Goal: Task Accomplishment & Management: Manage account settings

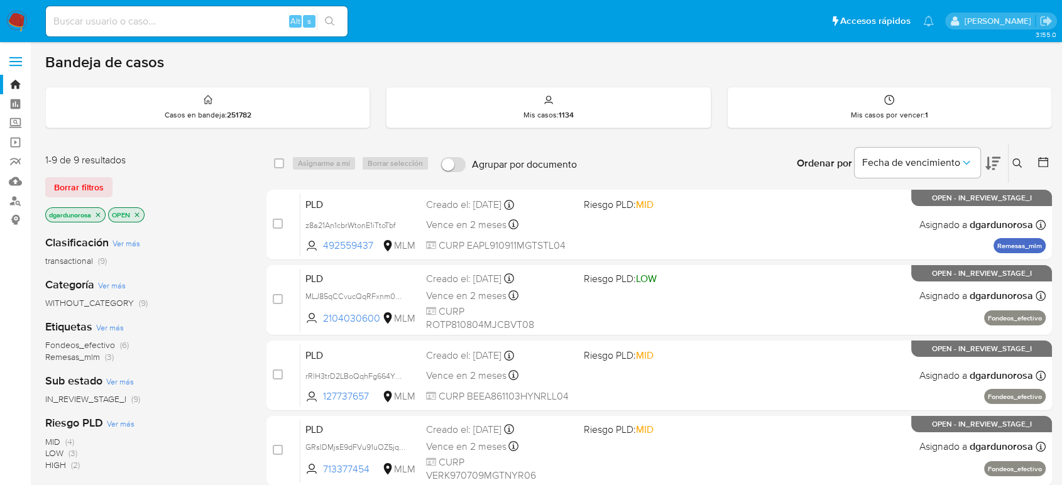
click at [1020, 158] on icon at bounding box center [1017, 163] width 10 height 10
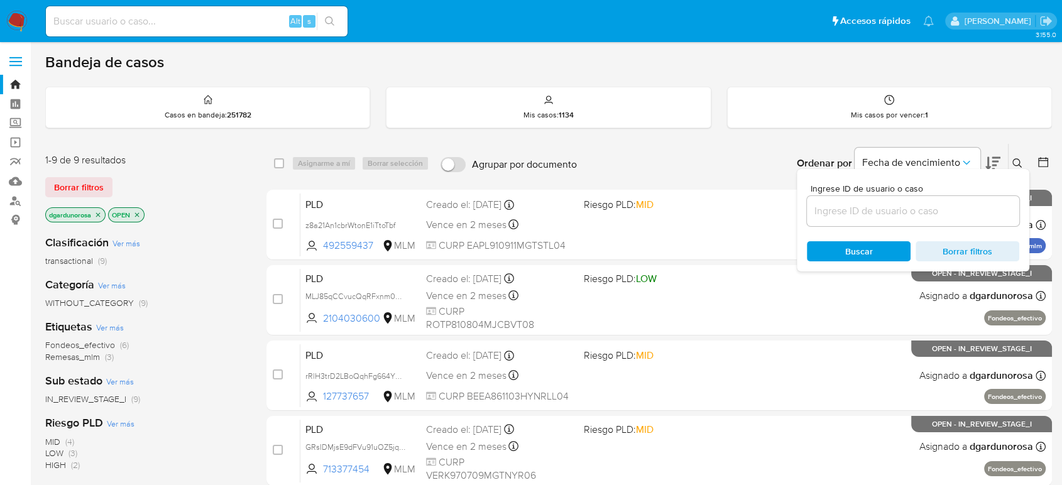
click at [948, 211] on input at bounding box center [913, 211] width 212 height 16
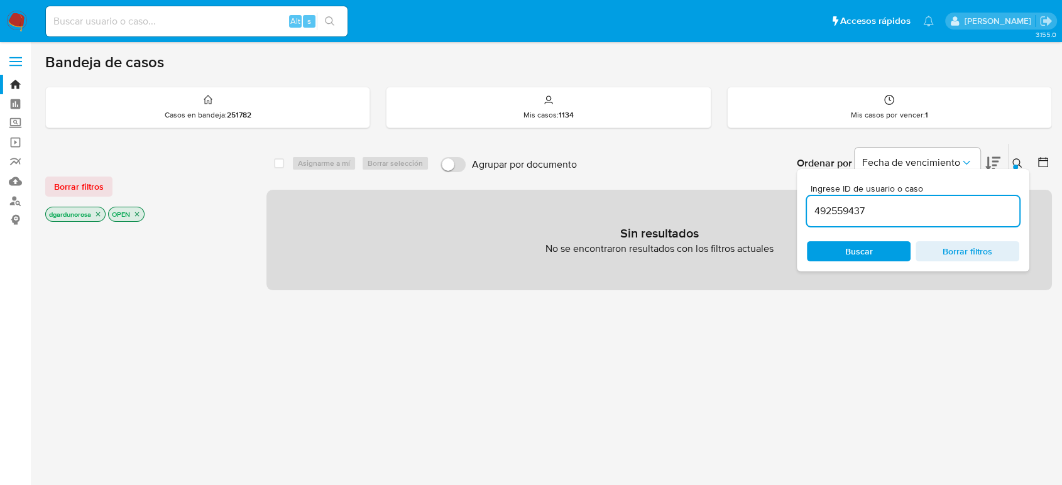
click at [924, 209] on input "492559437" at bounding box center [913, 211] width 212 height 16
type input "492559437"
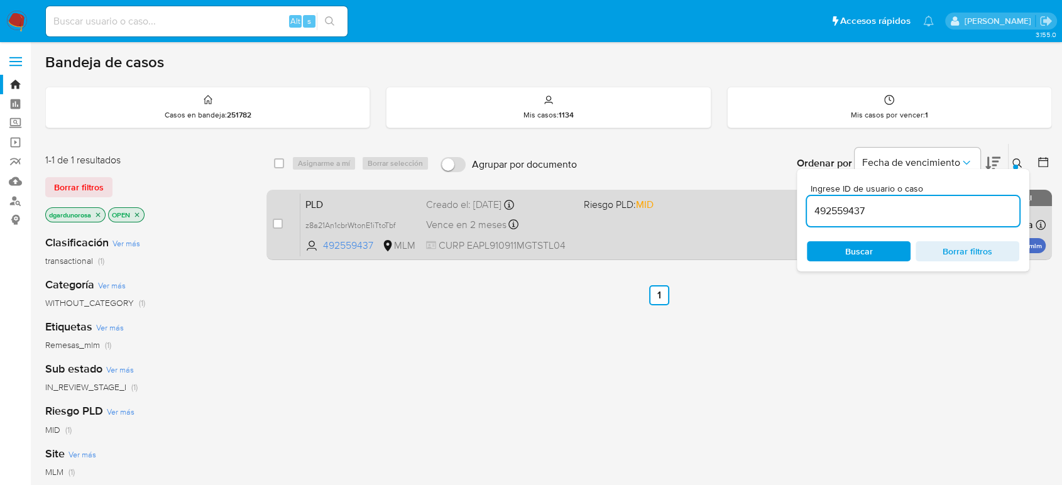
click at [677, 229] on div "PLD z8a21An1cbrWtonE1iTtoTbf 492559437 MLM Riesgo PLD: MID Creado el: 12/08/202…" at bounding box center [672, 224] width 745 height 63
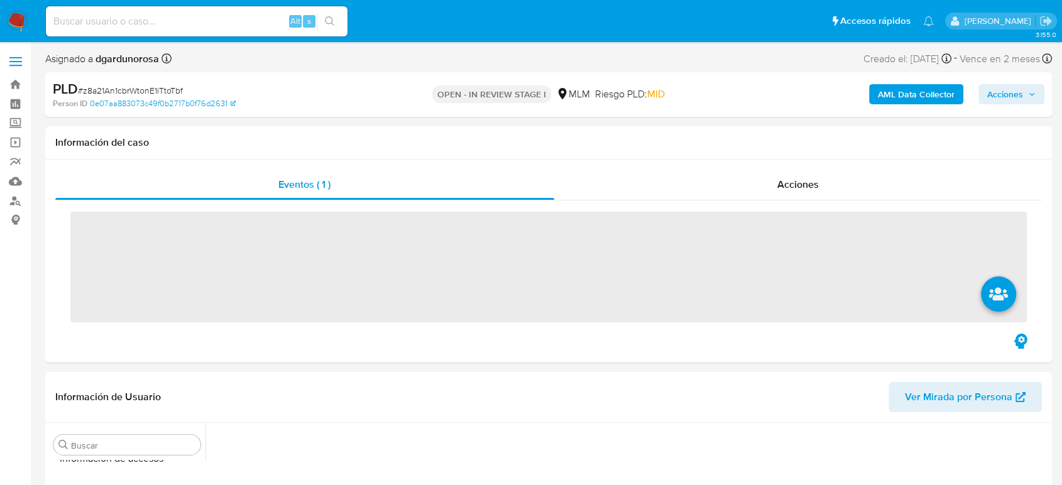
scroll to position [531, 0]
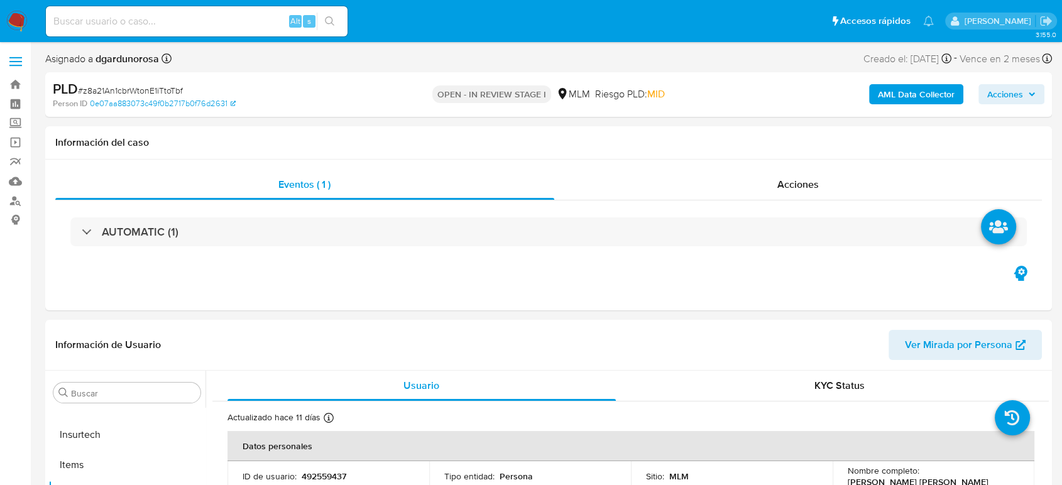
select select "10"
click at [696, 326] on div "Información de Usuario Ver Mirada por Persona" at bounding box center [548, 345] width 1007 height 51
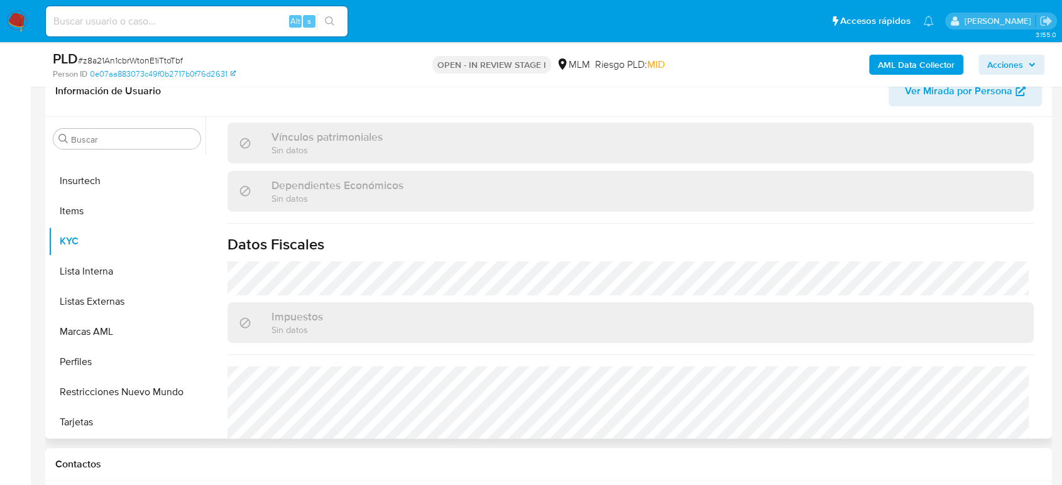
scroll to position [777, 0]
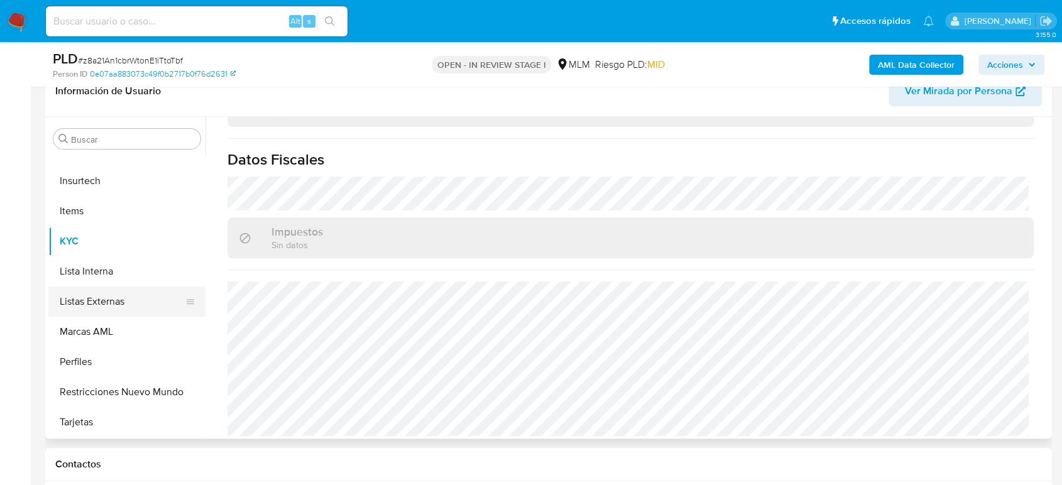
click at [93, 294] on button "Listas Externas" at bounding box center [121, 302] width 147 height 30
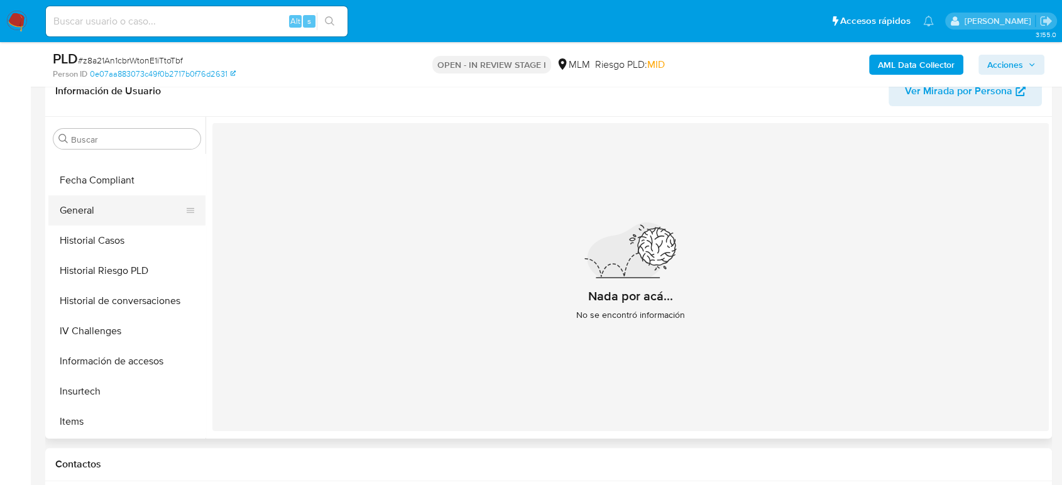
scroll to position [251, 0]
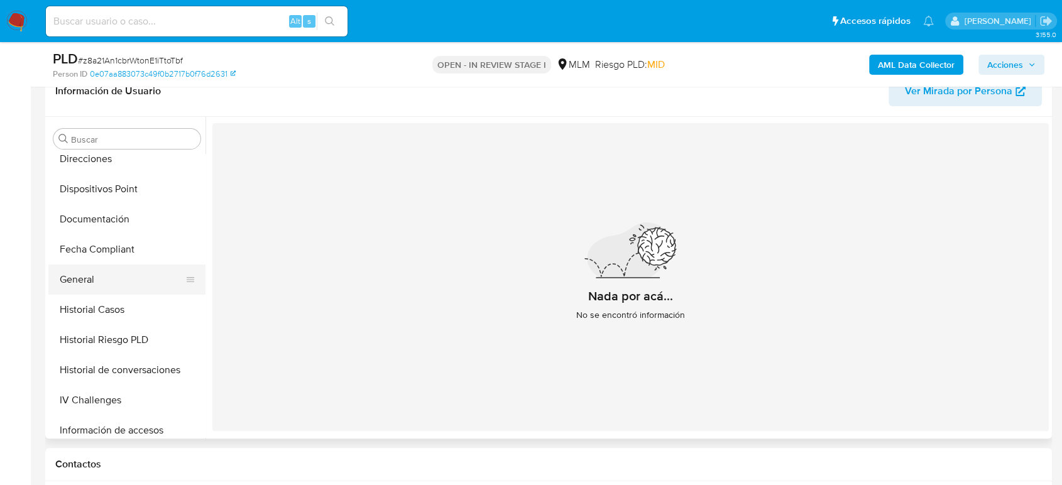
click at [96, 271] on button "General" at bounding box center [121, 280] width 147 height 30
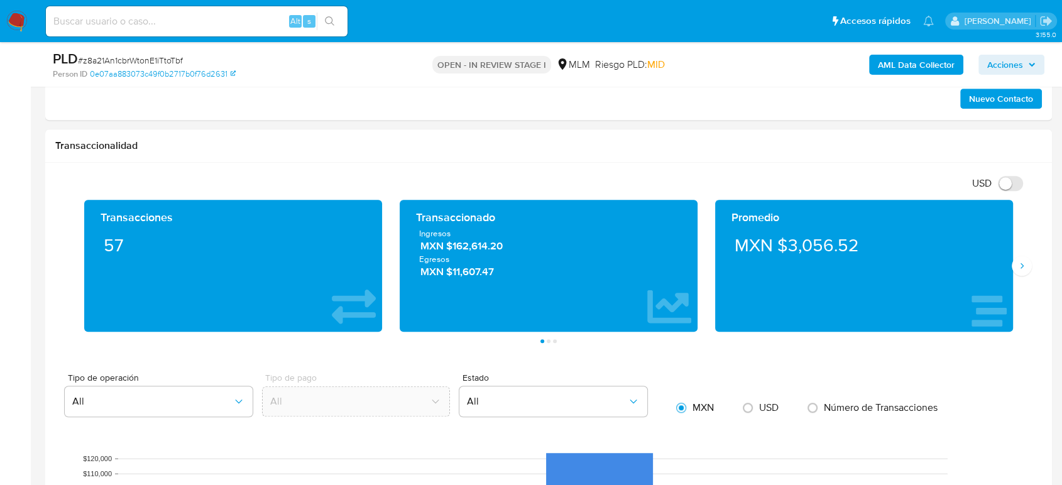
scroll to position [838, 0]
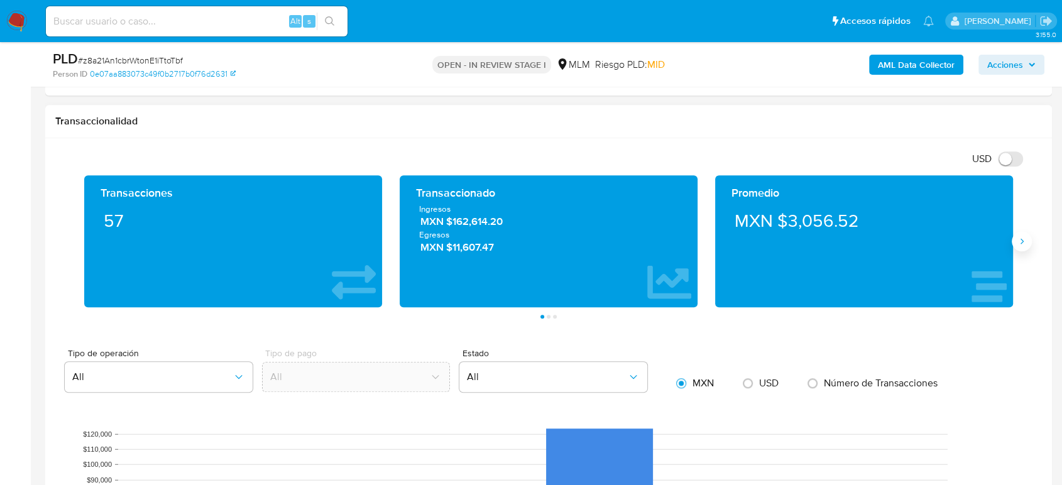
click at [1024, 237] on icon "Siguiente" at bounding box center [1022, 241] width 10 height 10
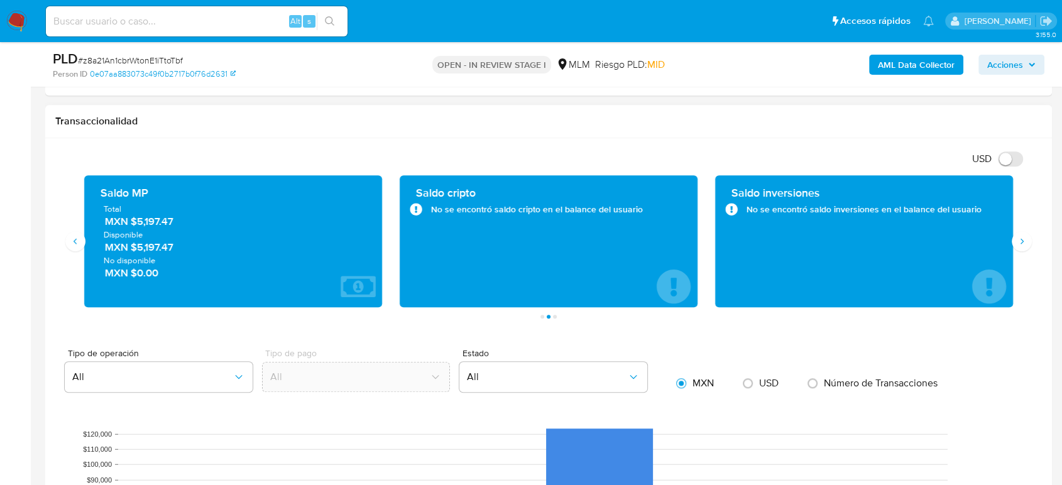
drag, startPoint x: 172, startPoint y: 221, endPoint x: 133, endPoint y: 229, distance: 39.8
click at [133, 228] on div "Total MXN $5,197.47 Disponible MXN $5,197.47 No disponible MXN $0.00" at bounding box center [233, 241] width 278 height 77
drag, startPoint x: 213, startPoint y: 165, endPoint x: 210, endPoint y: 180, distance: 14.8
click at [213, 165] on div "USD Cambiar entre moneda local y dolar" at bounding box center [543, 158] width 977 height 21
drag, startPoint x: 177, startPoint y: 220, endPoint x: 134, endPoint y: 226, distance: 43.2
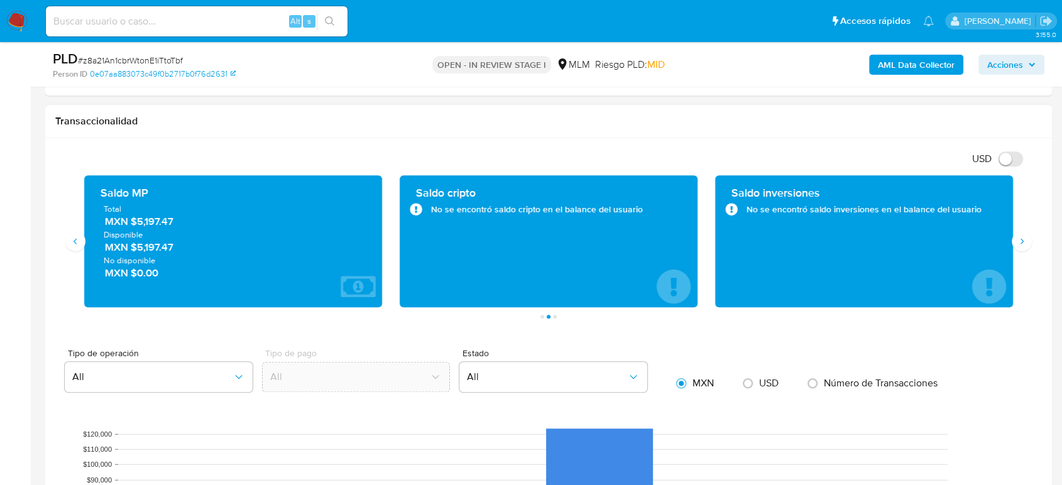
click at [131, 225] on span "MXN $5,197.47" at bounding box center [234, 221] width 258 height 14
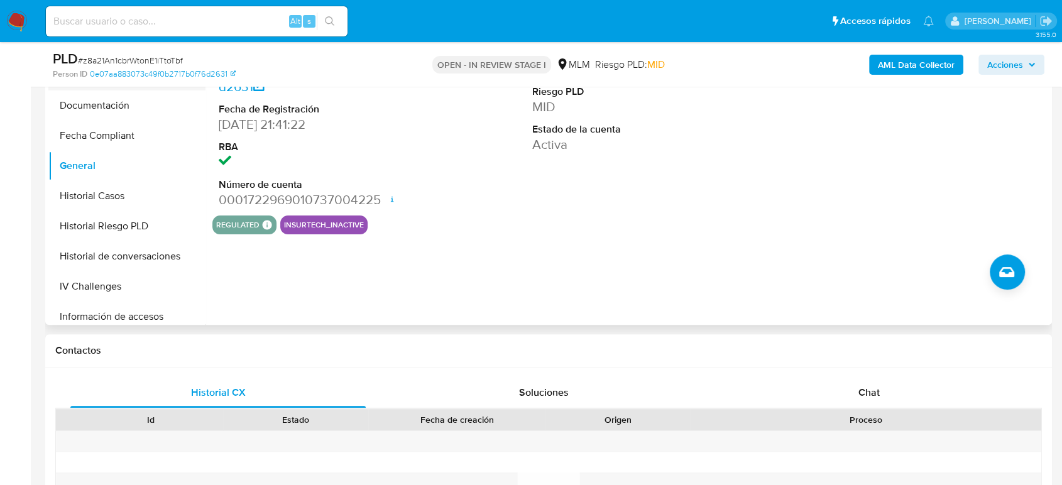
scroll to position [209, 0]
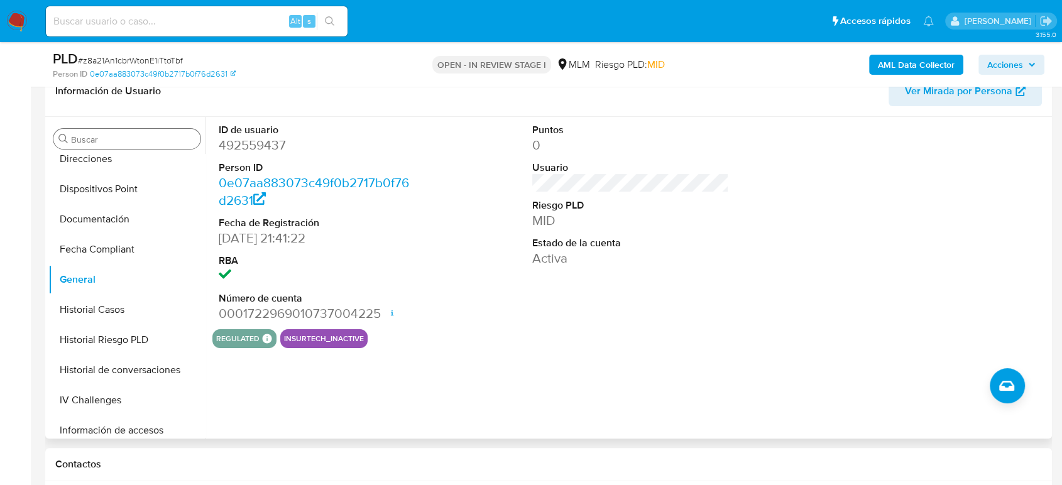
click at [109, 139] on input "Buscar" at bounding box center [133, 139] width 124 height 11
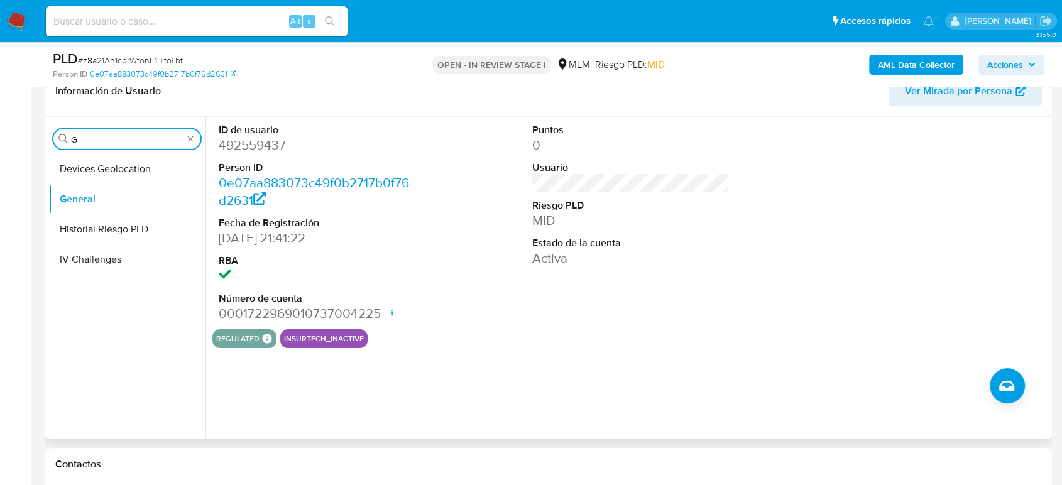
scroll to position [0, 0]
type input "GEOL"
click at [102, 177] on button "Devices Geolocation" at bounding box center [121, 169] width 147 height 30
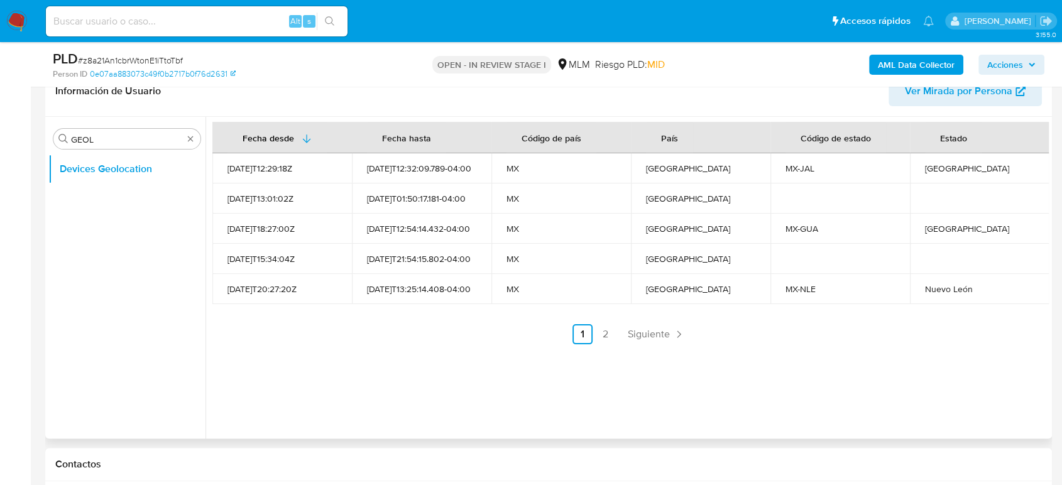
click at [635, 332] on span "Siguiente" at bounding box center [649, 334] width 42 height 10
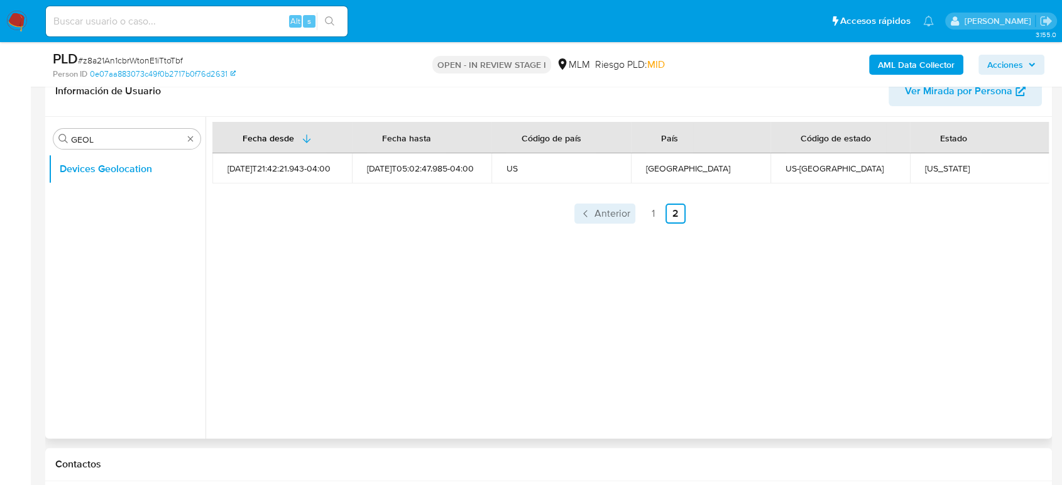
click at [599, 214] on span "Anterior" at bounding box center [612, 214] width 36 height 10
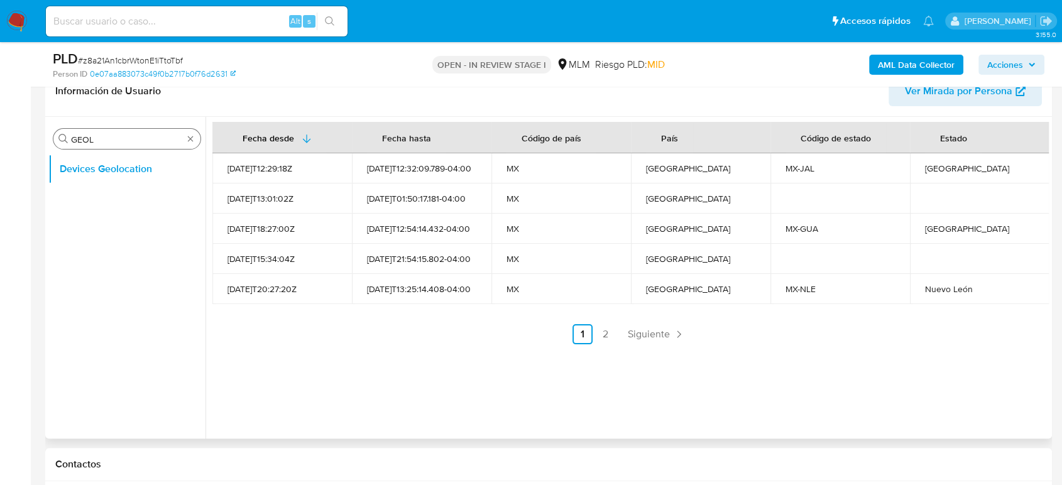
click at [194, 144] on div "Buscar GEOL" at bounding box center [126, 139] width 147 height 20
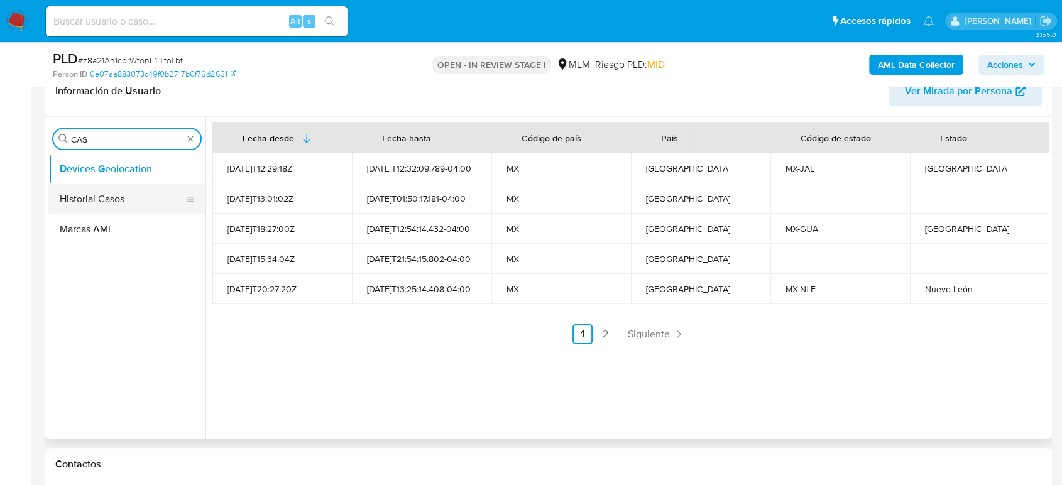
type input "CAS"
click at [105, 194] on button "Historial Casos" at bounding box center [121, 199] width 147 height 30
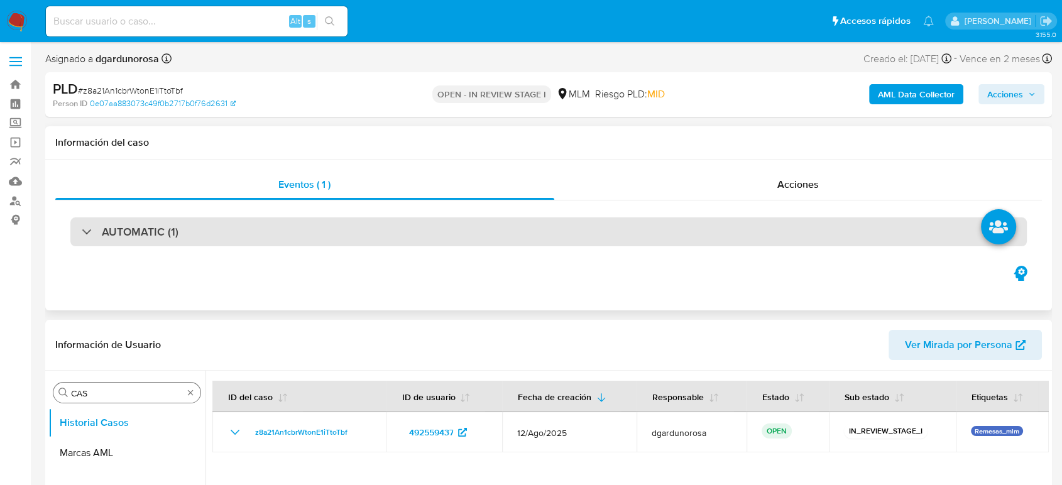
click at [340, 235] on div "AUTOMATIC (1)" at bounding box center [548, 231] width 956 height 29
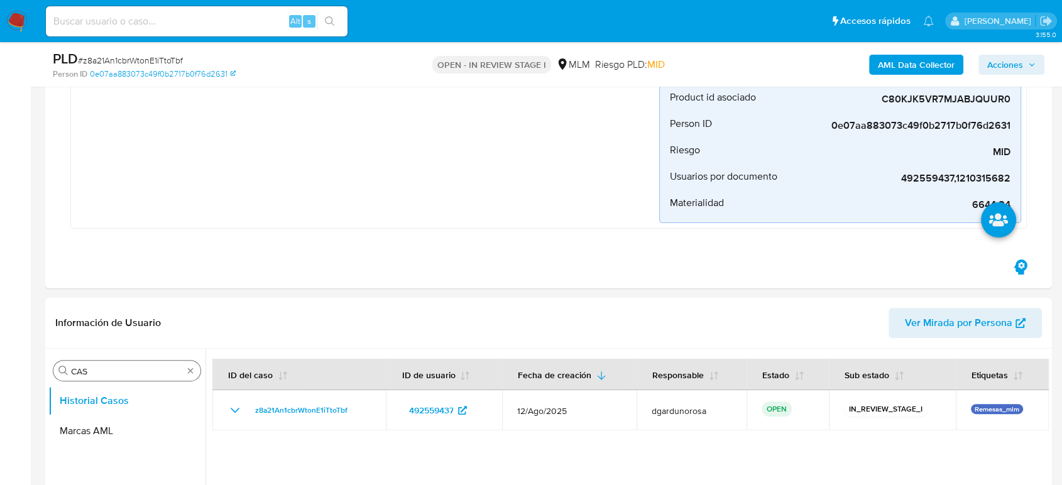
scroll to position [418, 0]
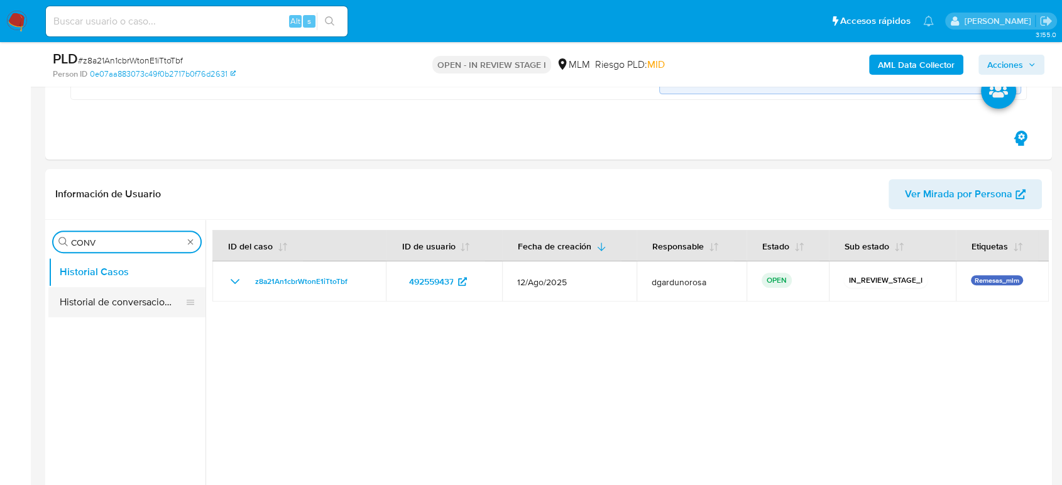
type input "CONV"
click at [148, 291] on button "Historial de conversaciones" at bounding box center [121, 302] width 147 height 30
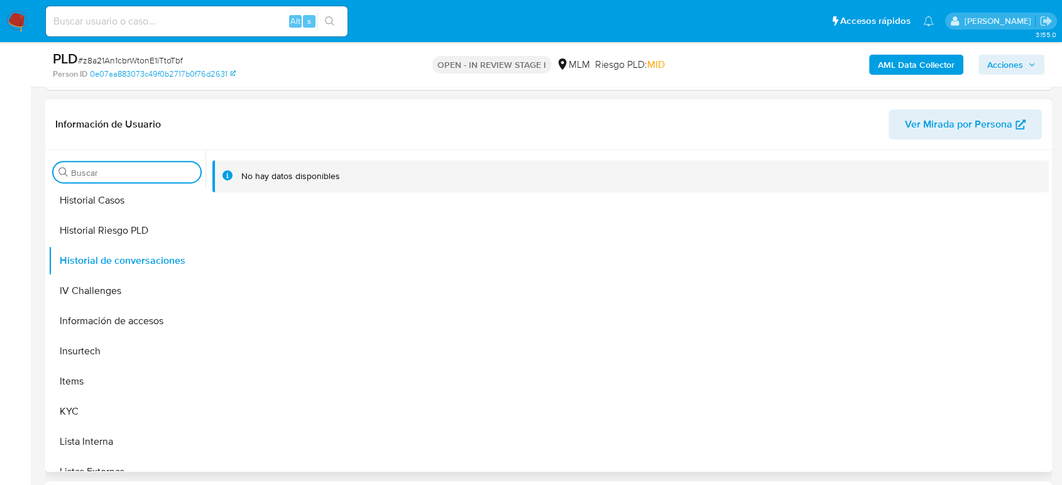
scroll to position [488, 0]
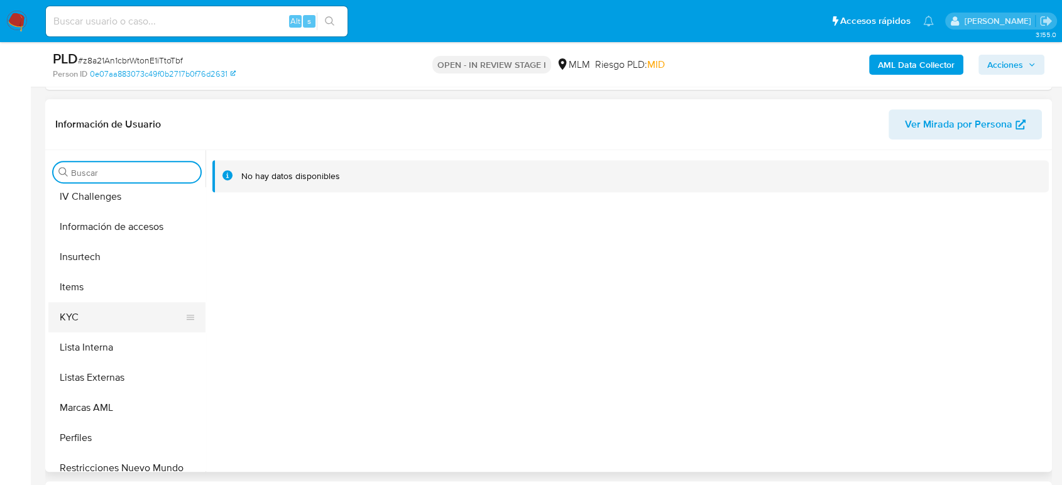
click at [80, 320] on button "KYC" at bounding box center [121, 317] width 147 height 30
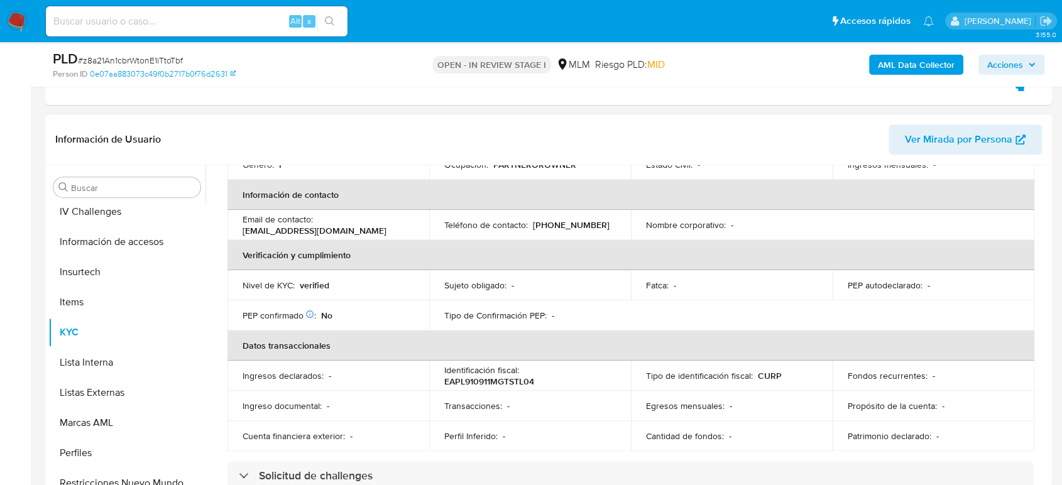
scroll to position [149, 0]
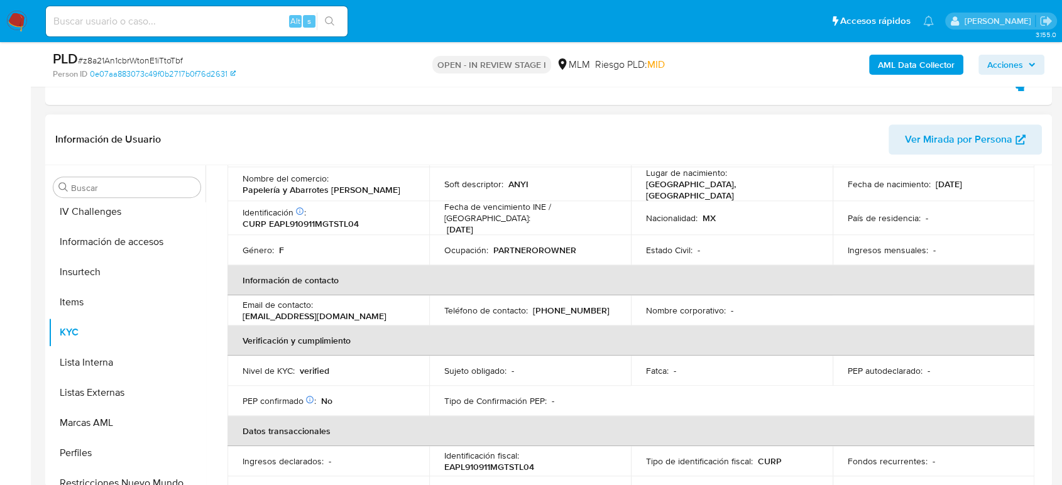
click at [571, 305] on p "(461) 3695605" at bounding box center [571, 310] width 77 height 11
copy p "3695605"
click at [107, 192] on input "Buscar" at bounding box center [133, 187] width 124 height 11
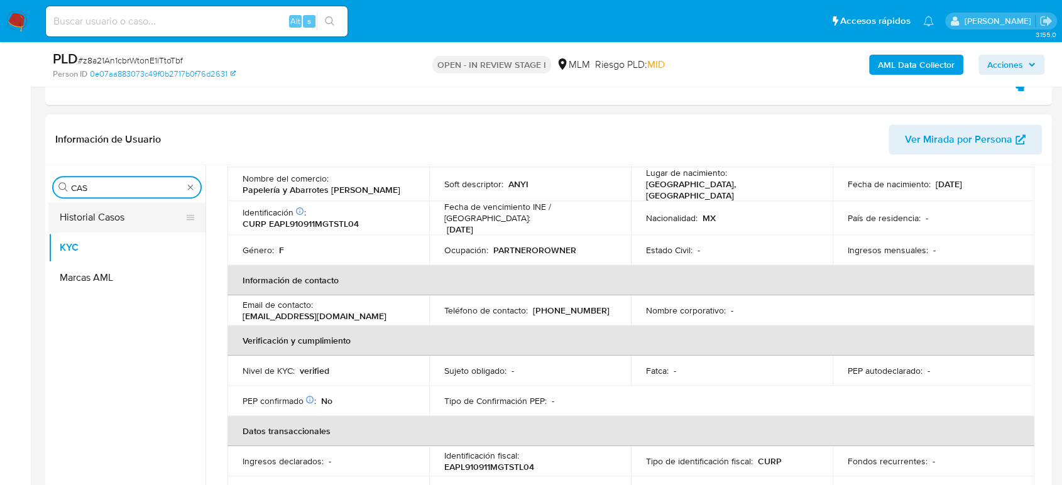
type input "CAS"
click at [89, 226] on button "Historial Casos" at bounding box center [121, 217] width 147 height 30
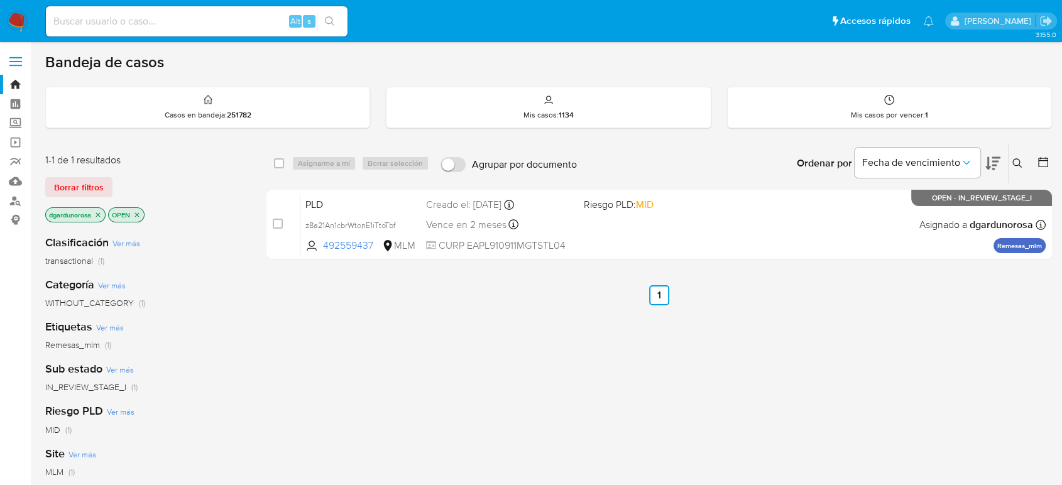
click at [938, 346] on div "select-all-cases-checkbox Asignarme a mí Borrar selección Agrupar por documento…" at bounding box center [658, 427] width 785 height 569
click at [1018, 170] on button at bounding box center [1018, 163] width 21 height 15
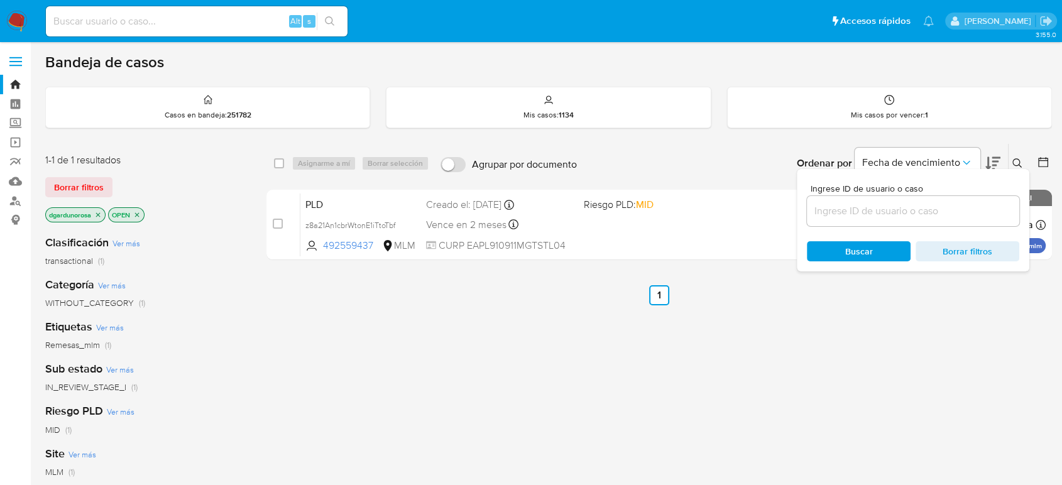
click at [880, 211] on input at bounding box center [913, 211] width 212 height 16
type input "2565645094"
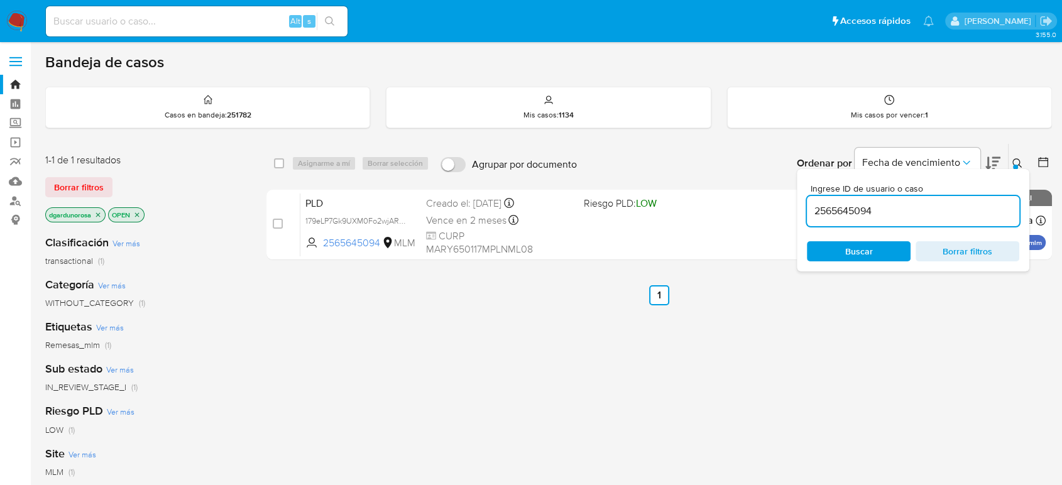
click at [1019, 164] on icon at bounding box center [1017, 163] width 10 height 10
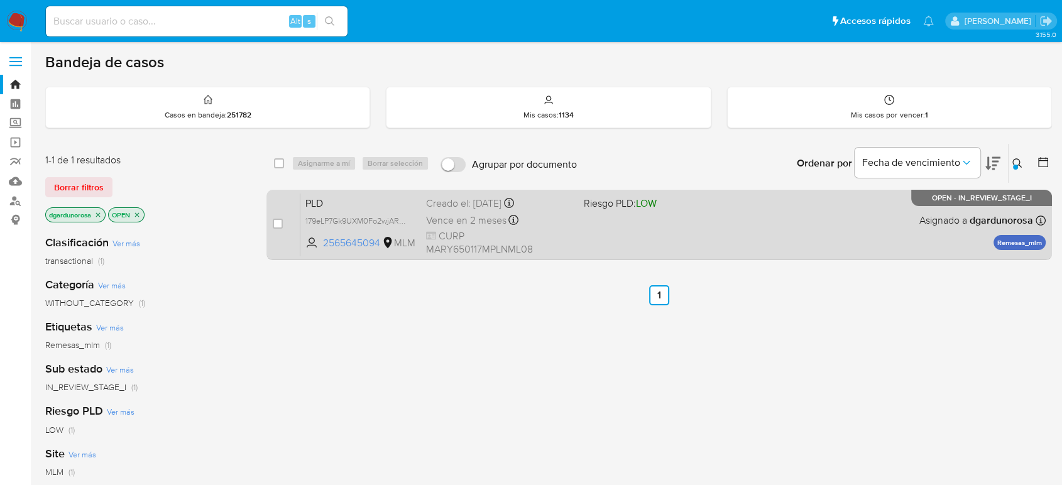
click at [724, 239] on div "PLD 179eLP7Gk9UXM0Fo2wjAReql 2565645094 MLM Riesgo PLD: LOW Creado el: 12/08/20…" at bounding box center [672, 224] width 745 height 63
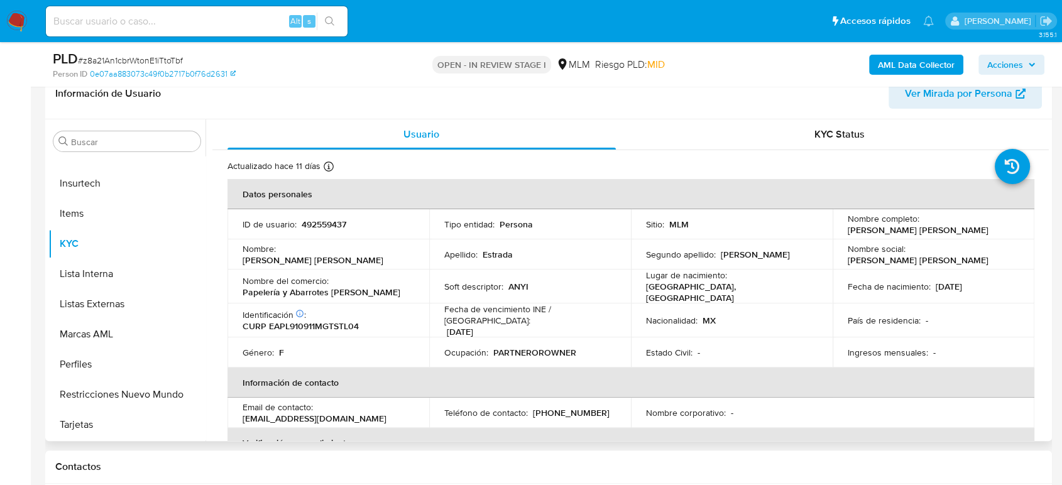
scroll to position [209, 0]
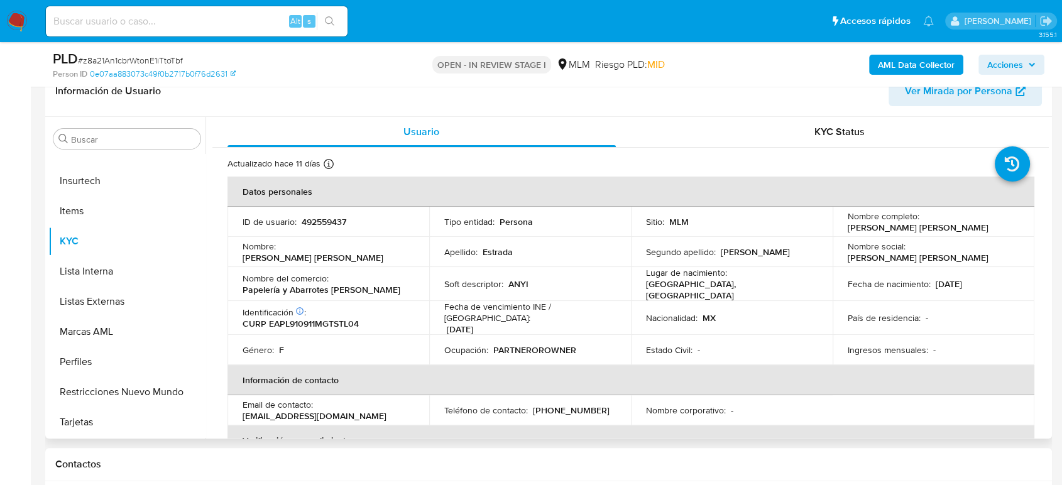
select select "10"
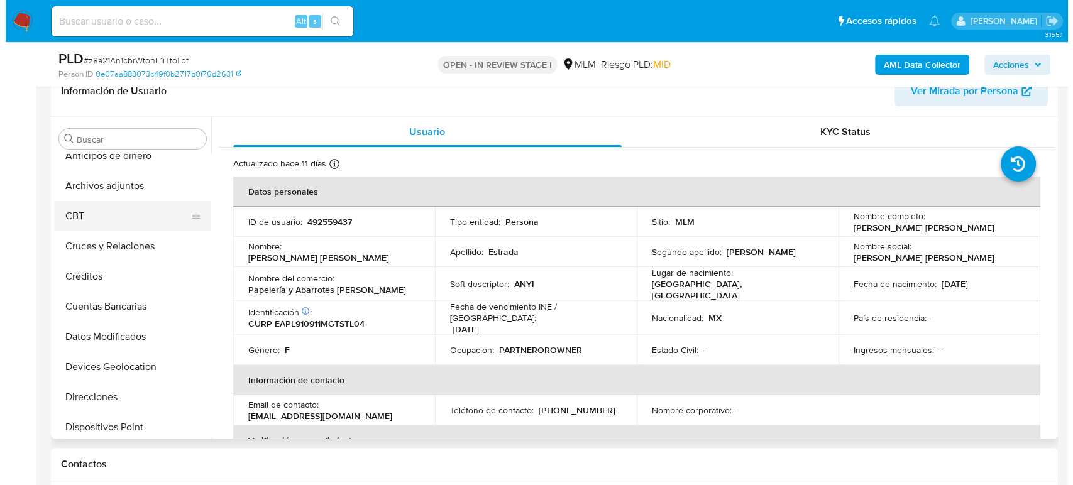
scroll to position [0, 0]
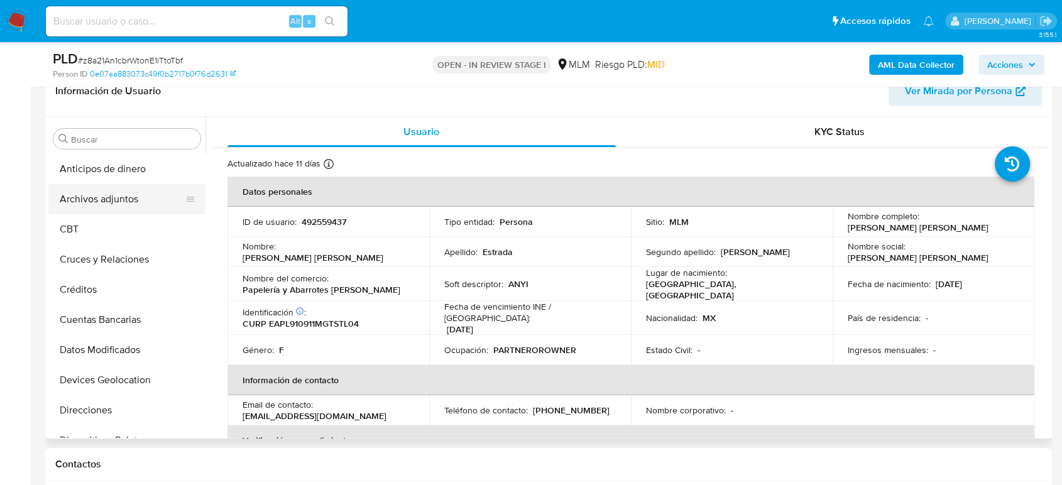
click at [85, 201] on button "Archivos adjuntos" at bounding box center [121, 199] width 147 height 30
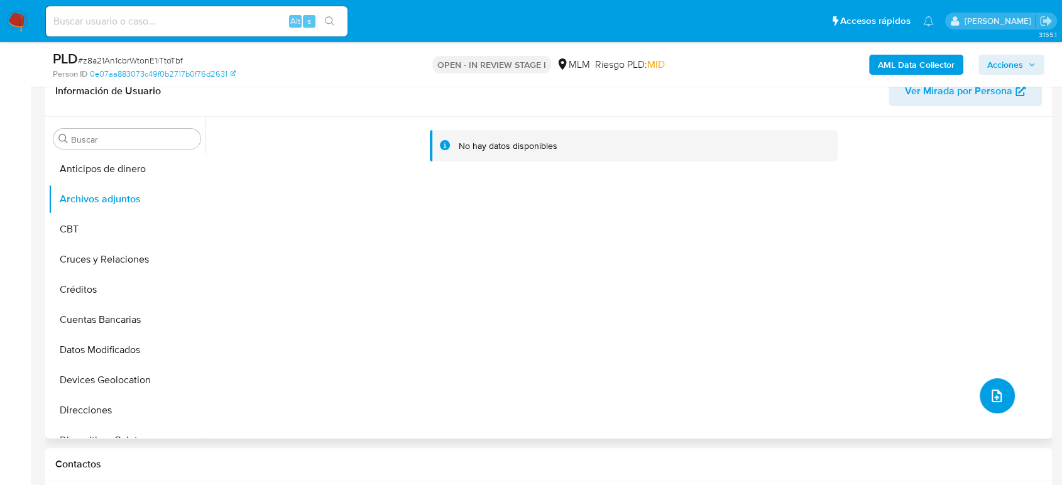
click at [985, 404] on button "upload-file" at bounding box center [997, 395] width 35 height 35
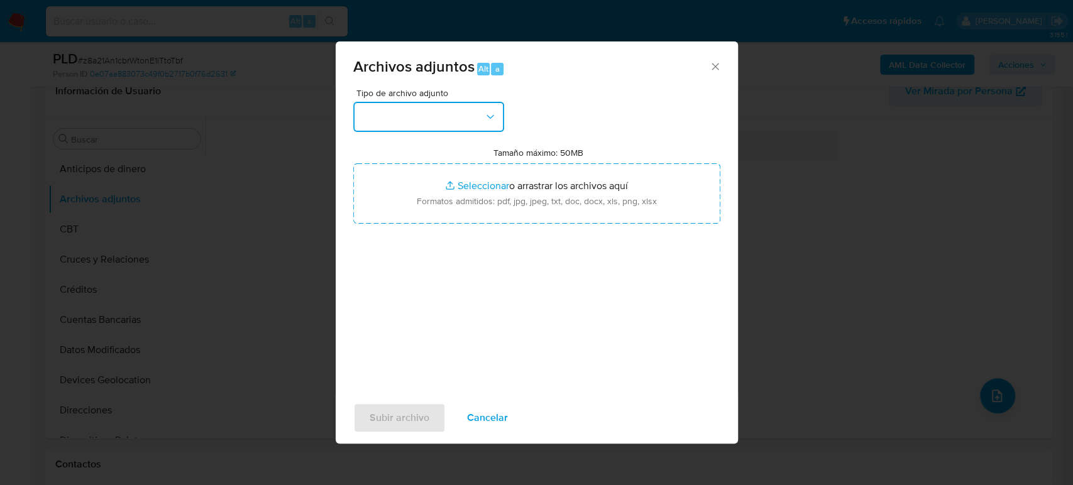
click at [432, 127] on button "button" at bounding box center [428, 117] width 151 height 30
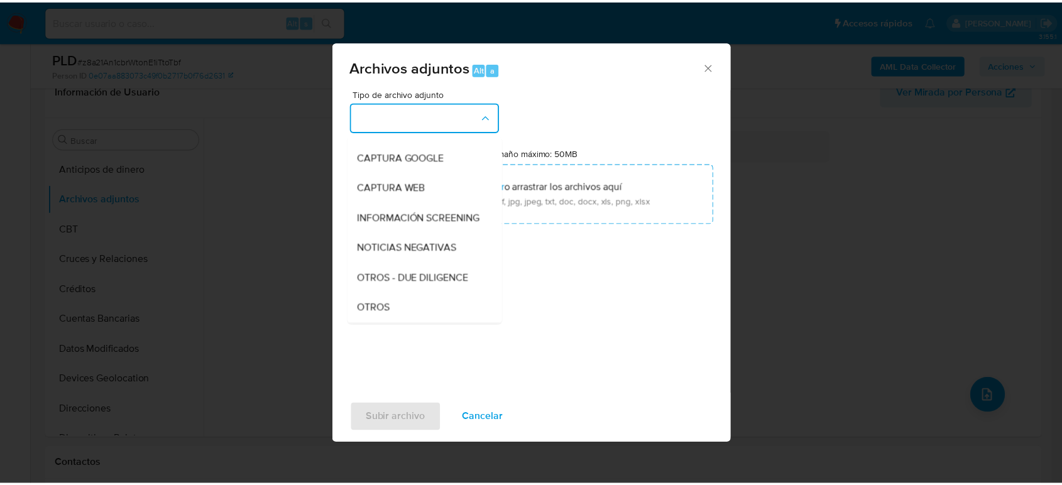
scroll to position [139, 0]
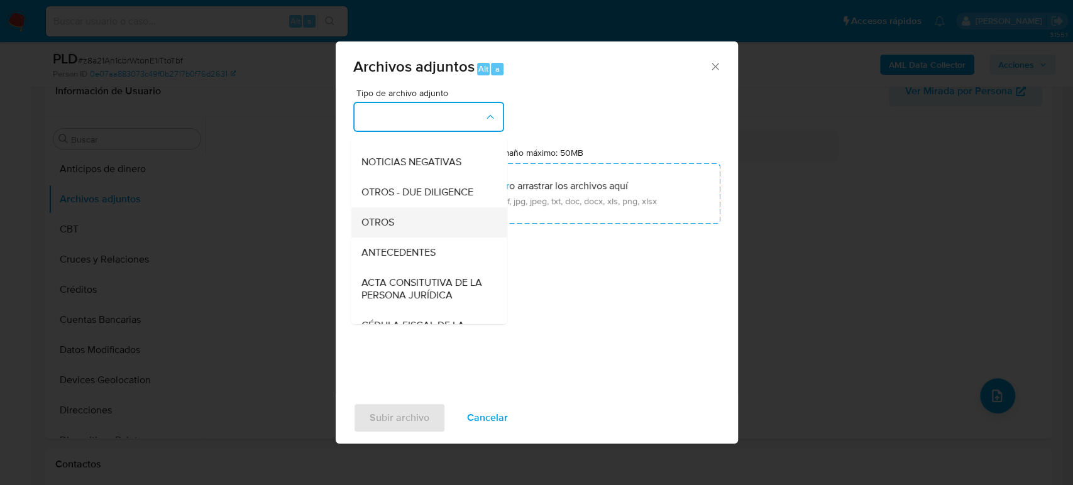
click at [405, 238] on div "OTROS" at bounding box center [425, 222] width 128 height 30
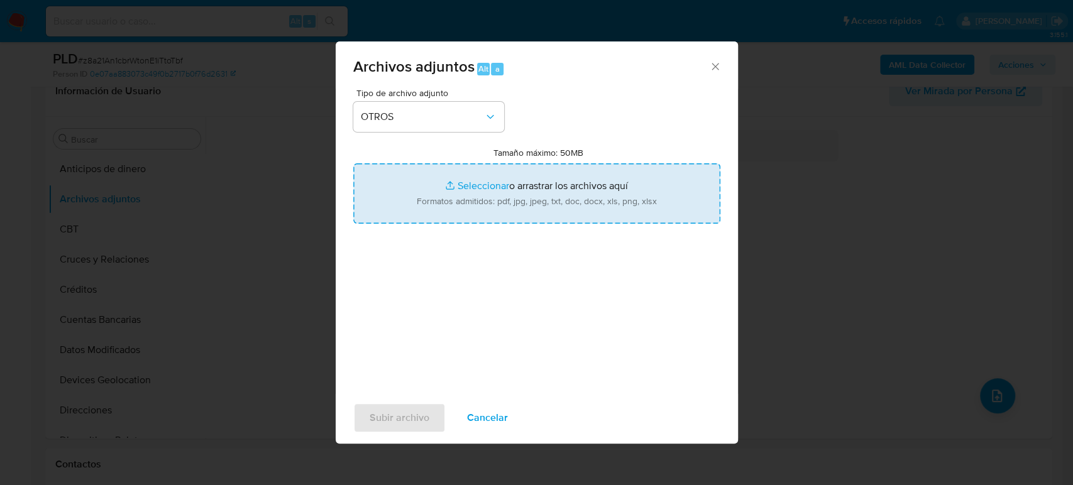
type input "C:\fakepath\492559437_Liliana Estrada_Agosto2025.pdf"
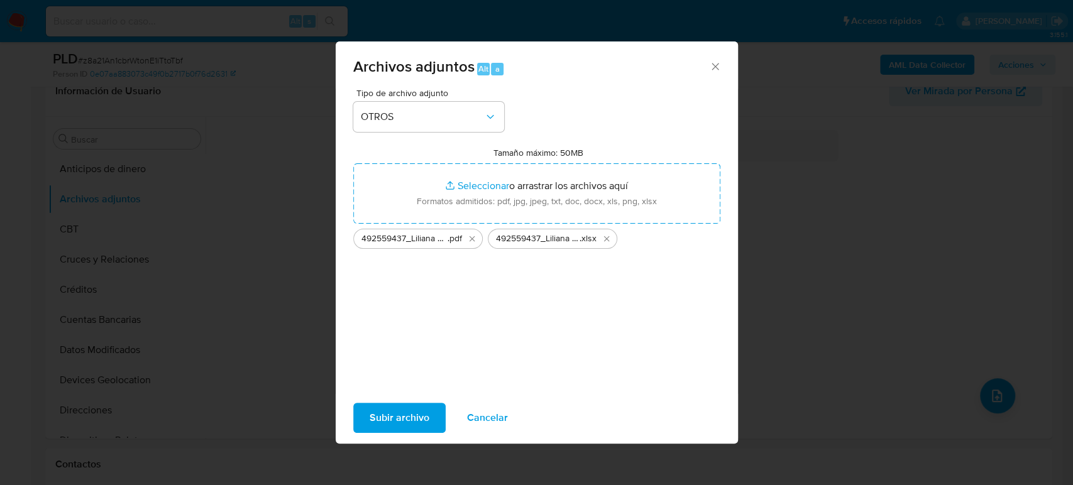
click at [417, 423] on span "Subir archivo" at bounding box center [399, 418] width 60 height 28
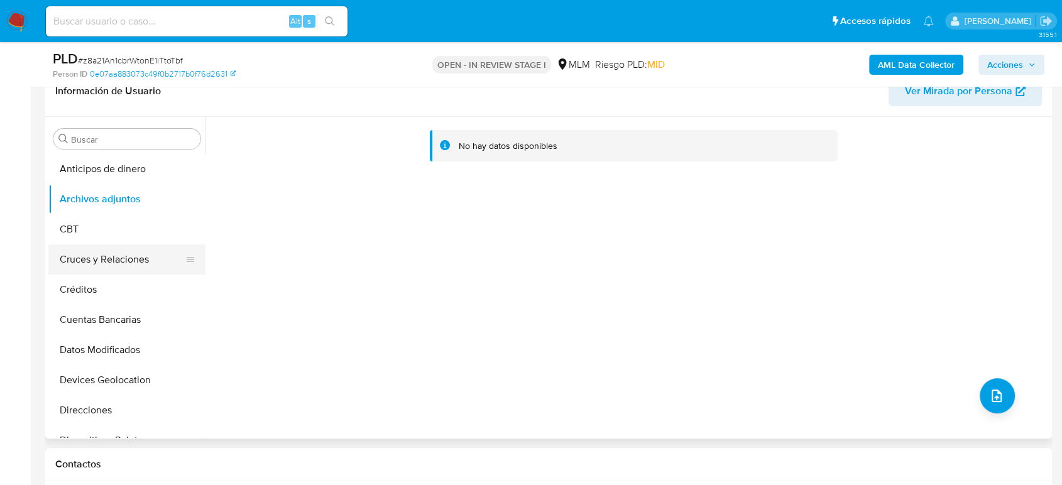
click at [109, 268] on button "Cruces y Relaciones" at bounding box center [121, 259] width 147 height 30
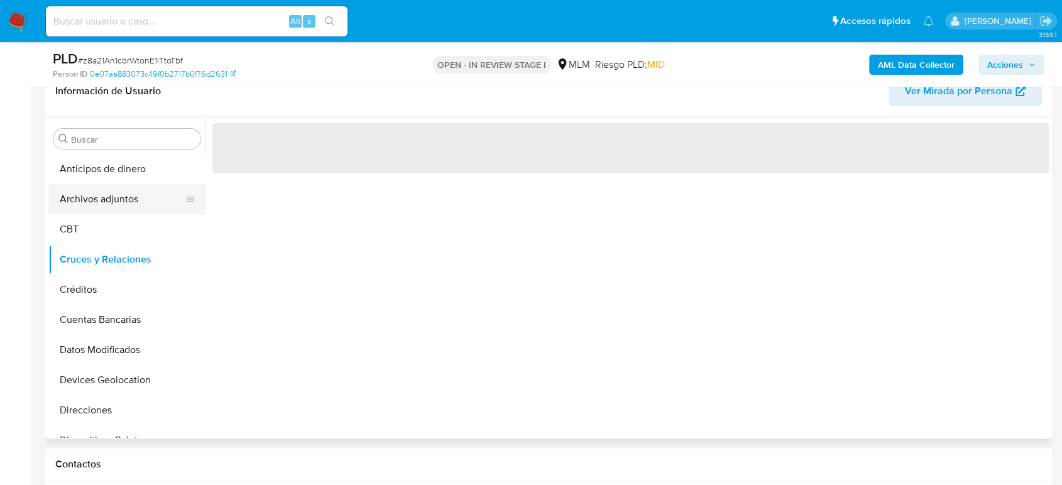
click at [73, 212] on button "Archivos adjuntos" at bounding box center [121, 199] width 147 height 30
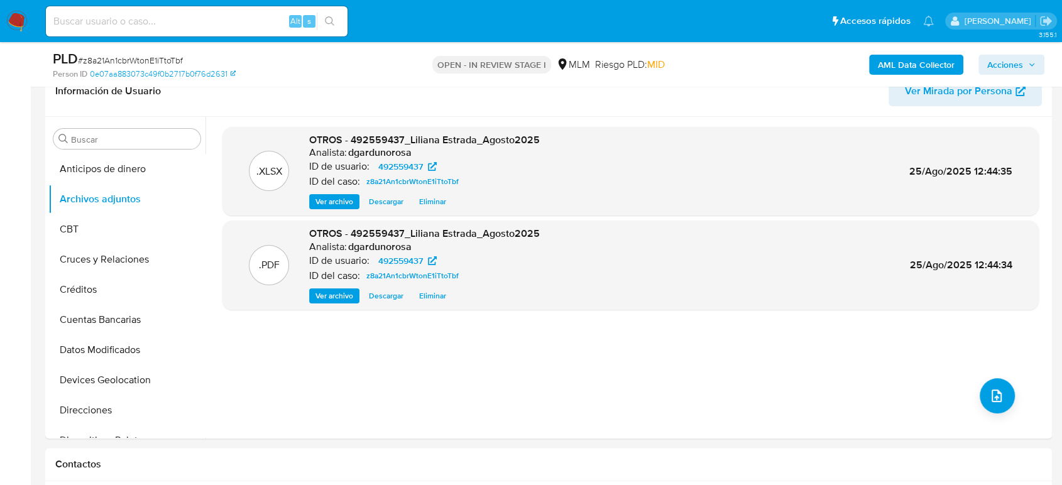
click at [1012, 60] on span "Acciones" at bounding box center [1005, 65] width 36 height 20
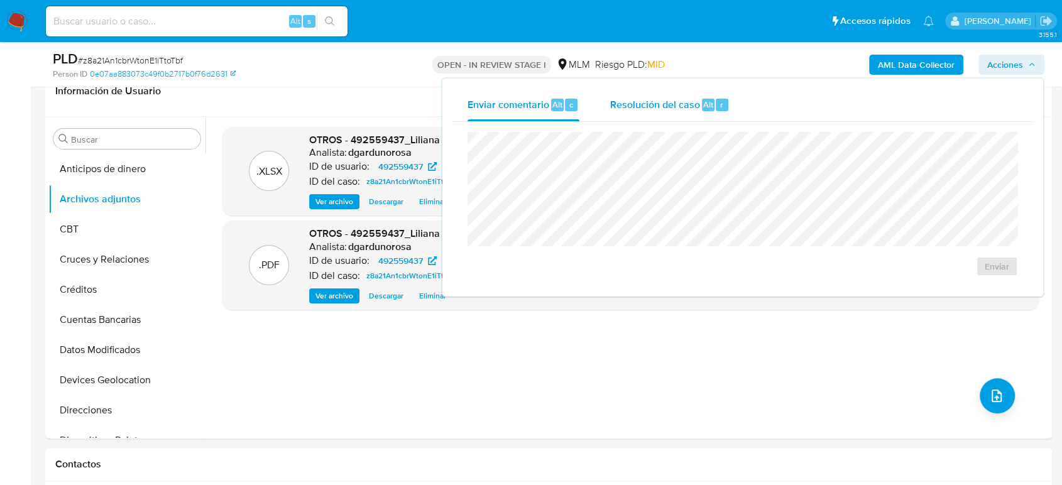
click at [669, 117] on div "Resolución del caso Alt r" at bounding box center [669, 105] width 120 height 33
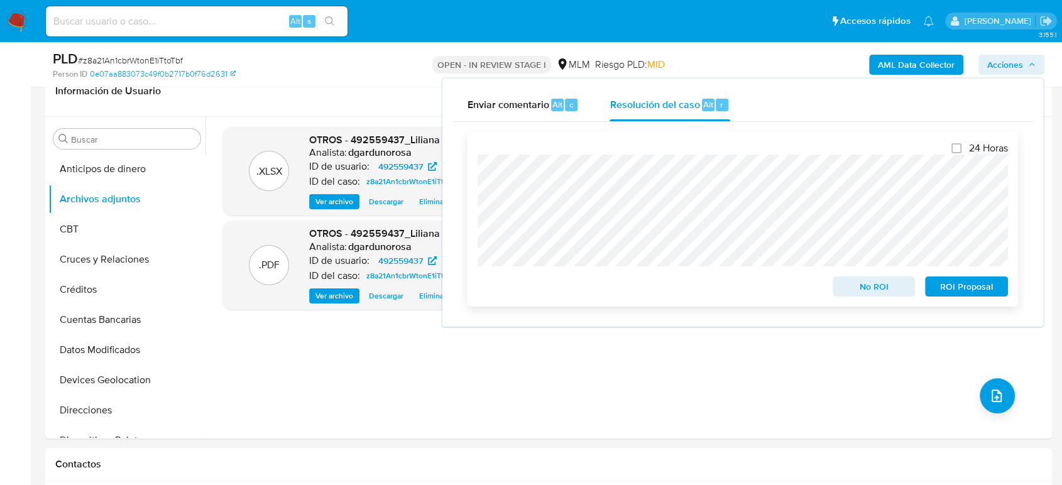
click at [863, 289] on span "No ROI" at bounding box center [873, 287] width 65 height 18
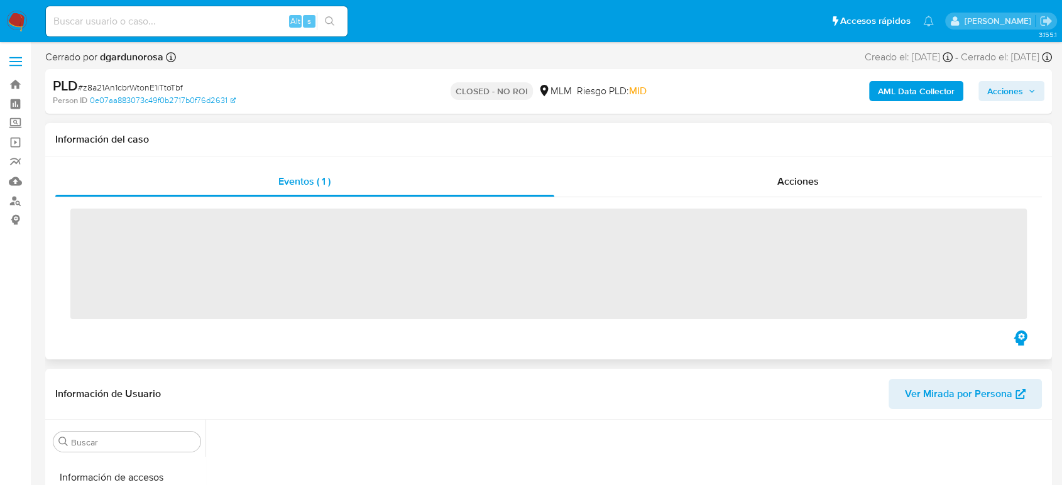
scroll to position [531, 0]
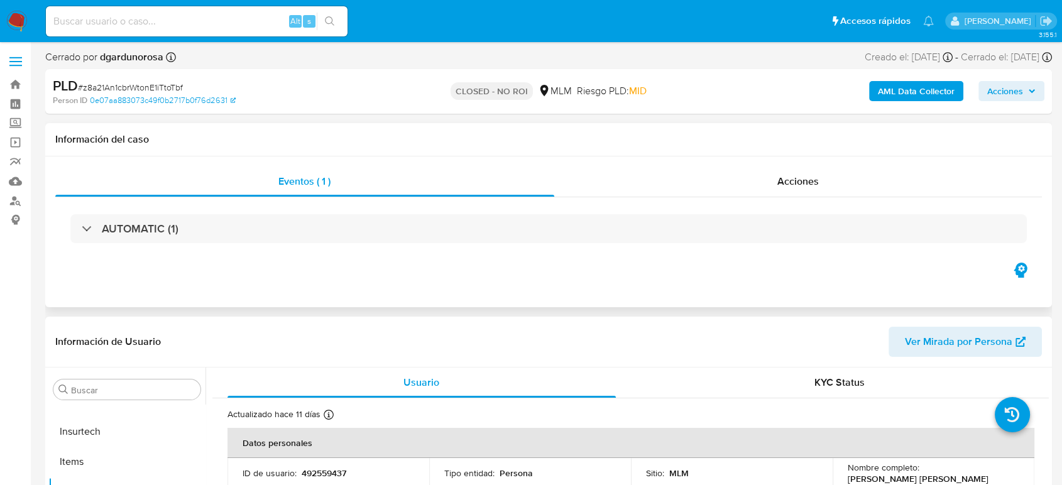
select select "10"
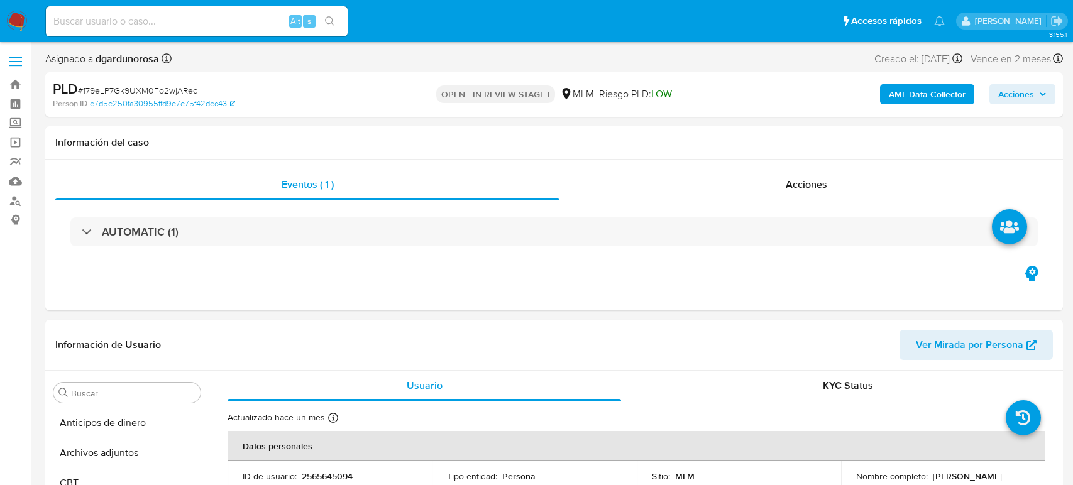
select select "10"
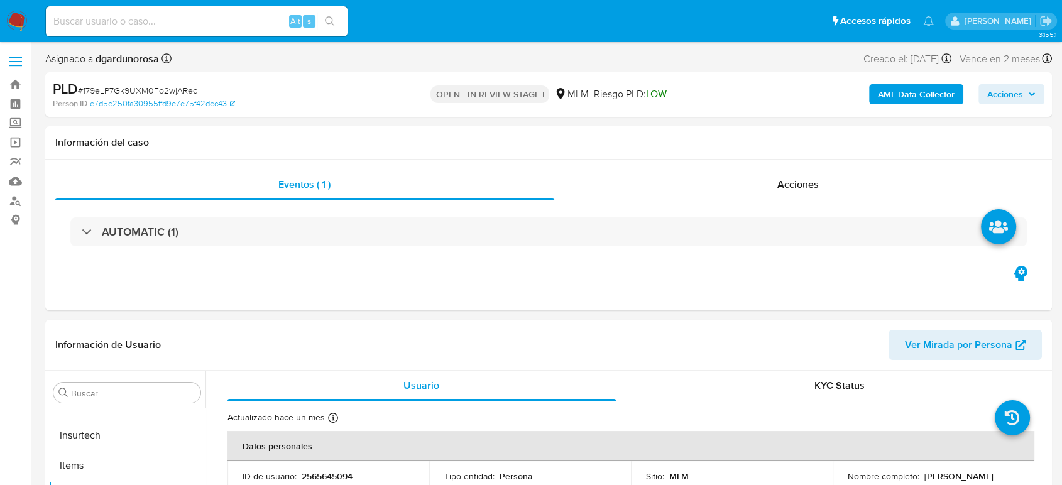
scroll to position [531, 0]
